Goal: Find specific fact: Find specific fact

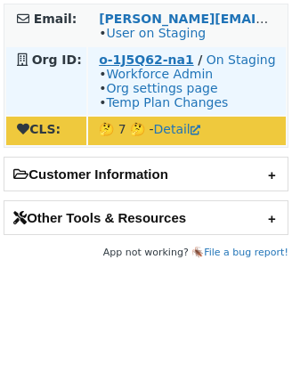
click at [124, 53] on strong "o-1J5Q62-na1" at bounding box center [146, 60] width 94 height 14
